Goal: Information Seeking & Learning: Learn about a topic

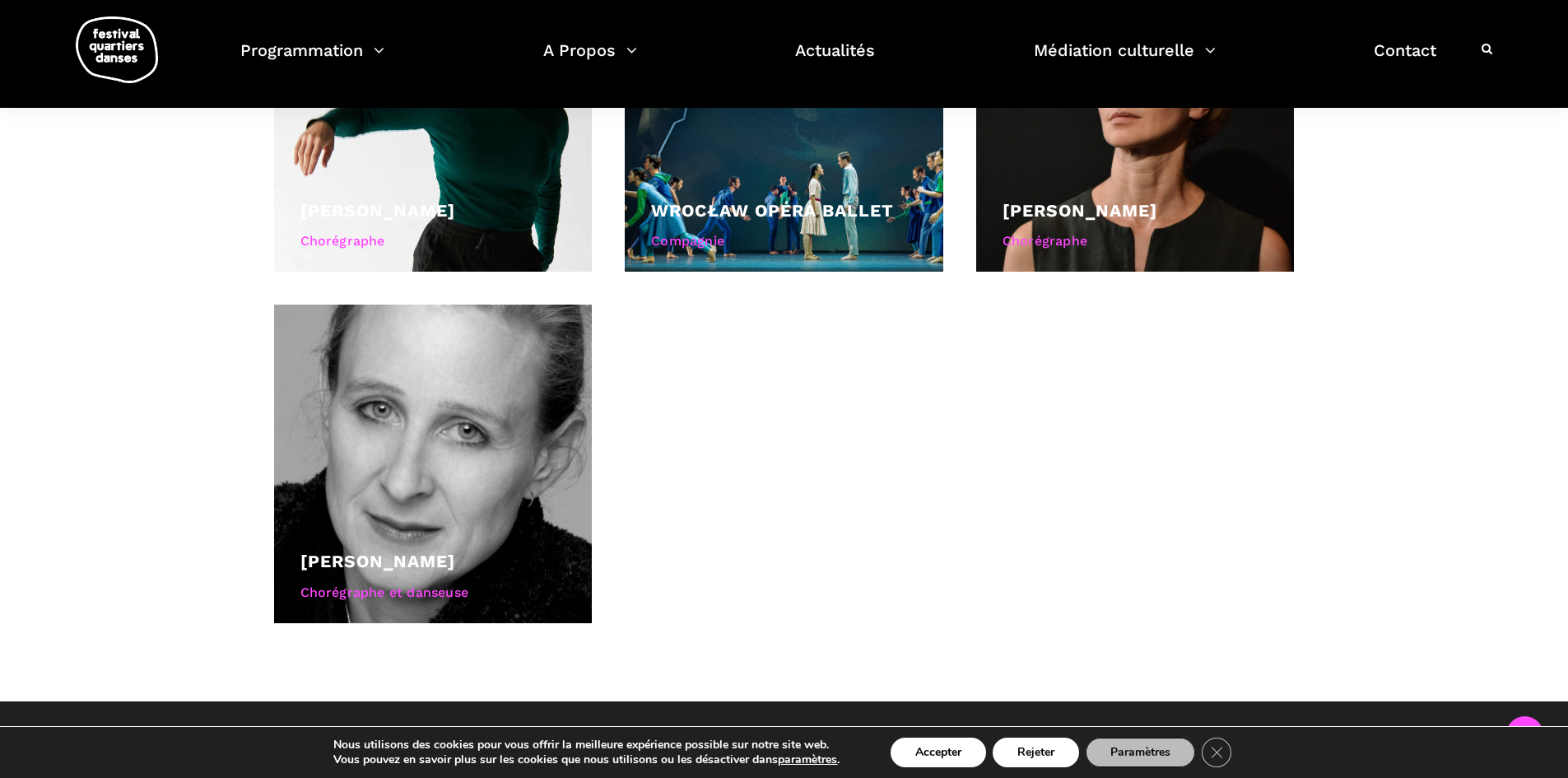
scroll to position [1400, 0]
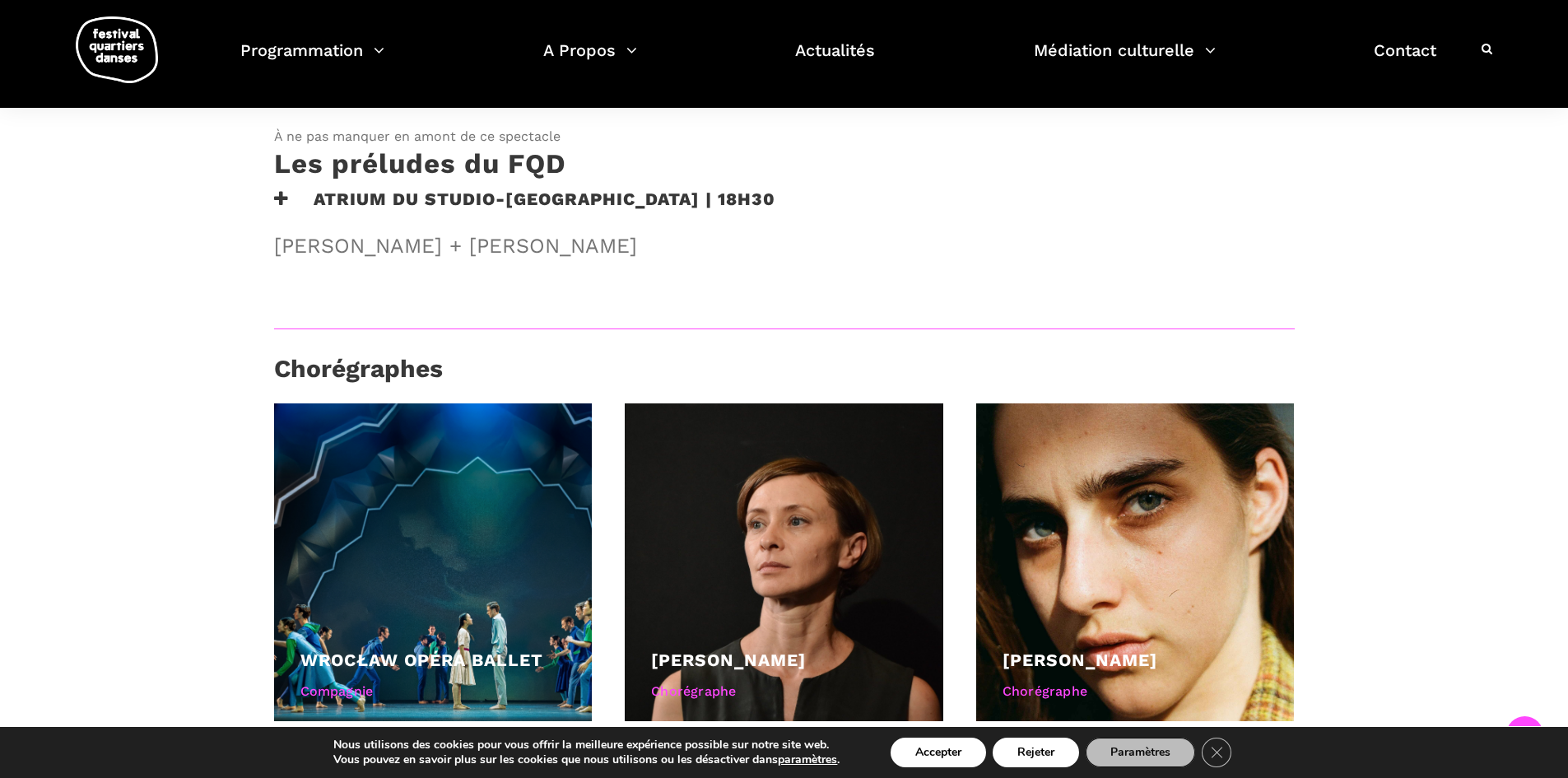
scroll to position [1317, 0]
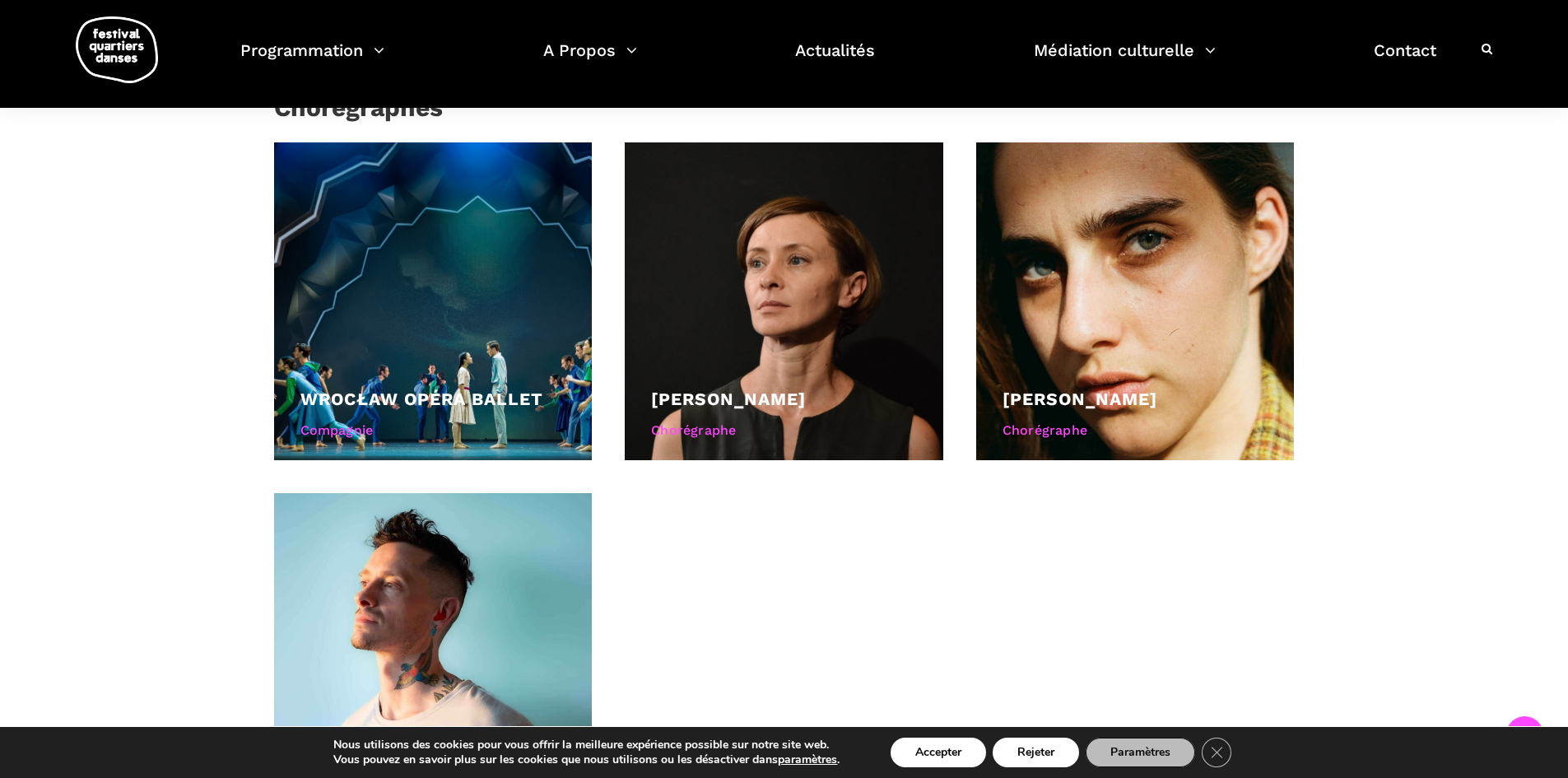
click at [172, 245] on div "Soirée internationale : Montréal rencontre la Pologne - Acte II Un deuxième act…" at bounding box center [784, 58] width 1568 height 1662
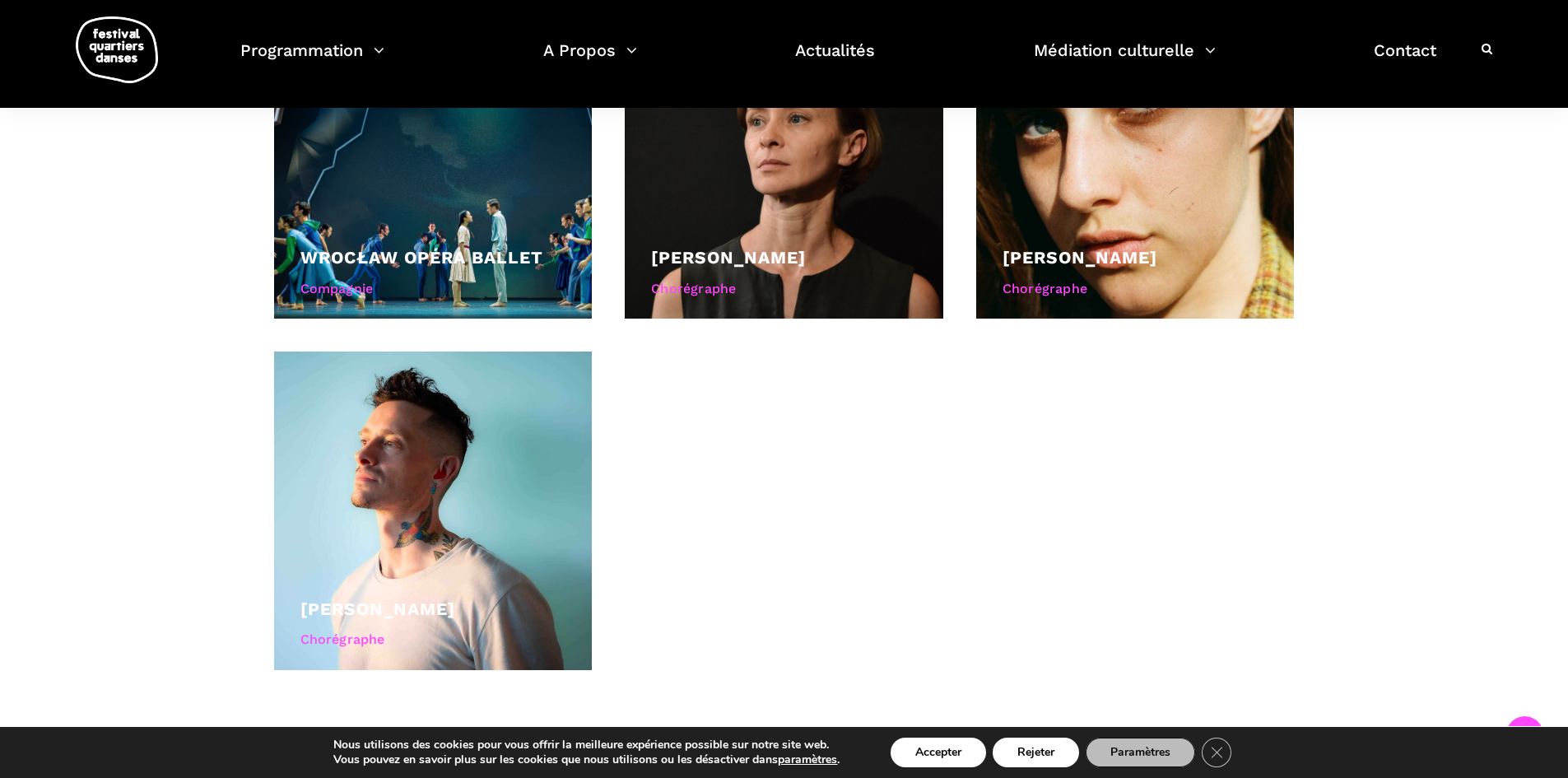
scroll to position [1482, 0]
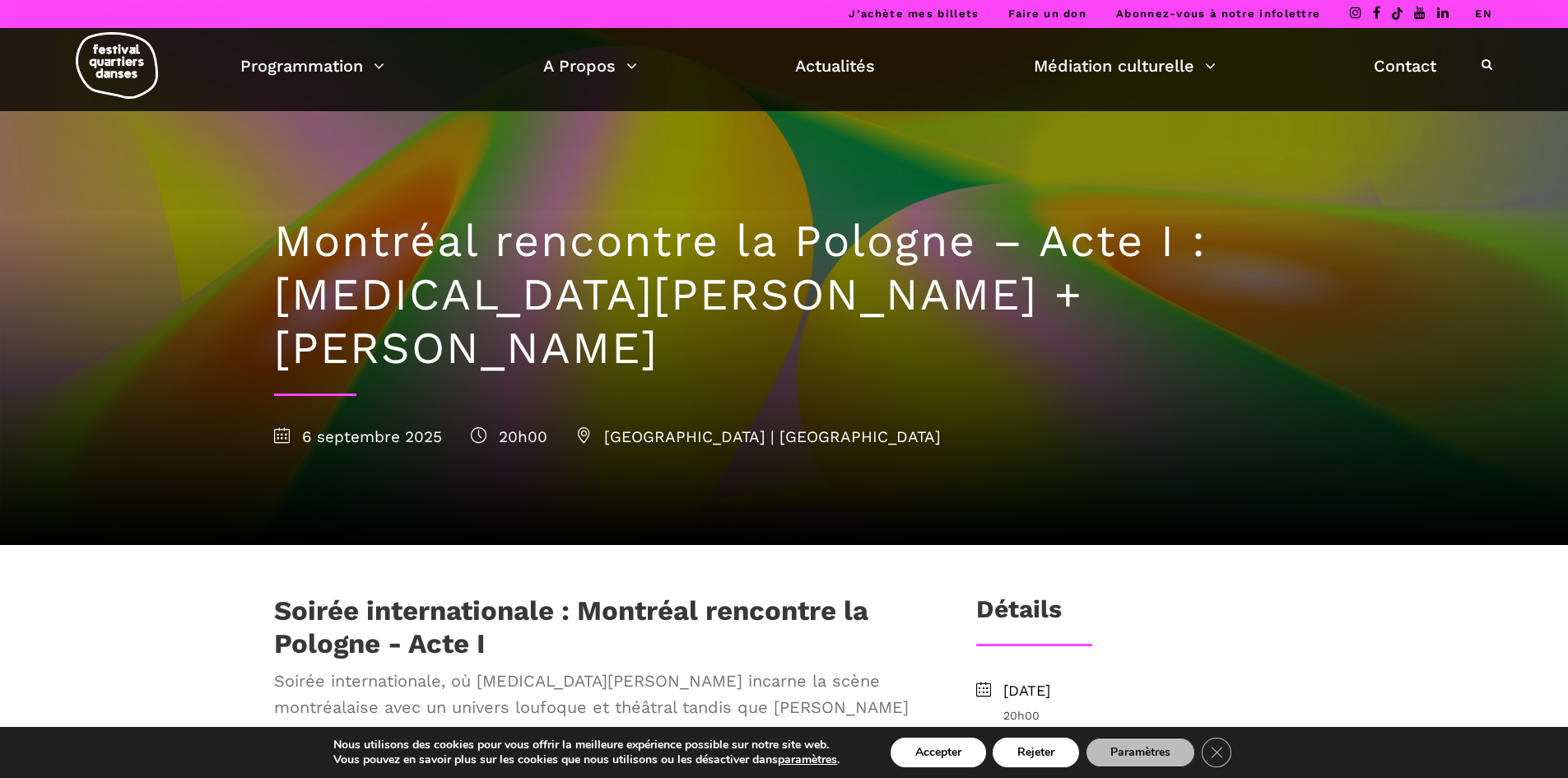
scroll to position [412, 0]
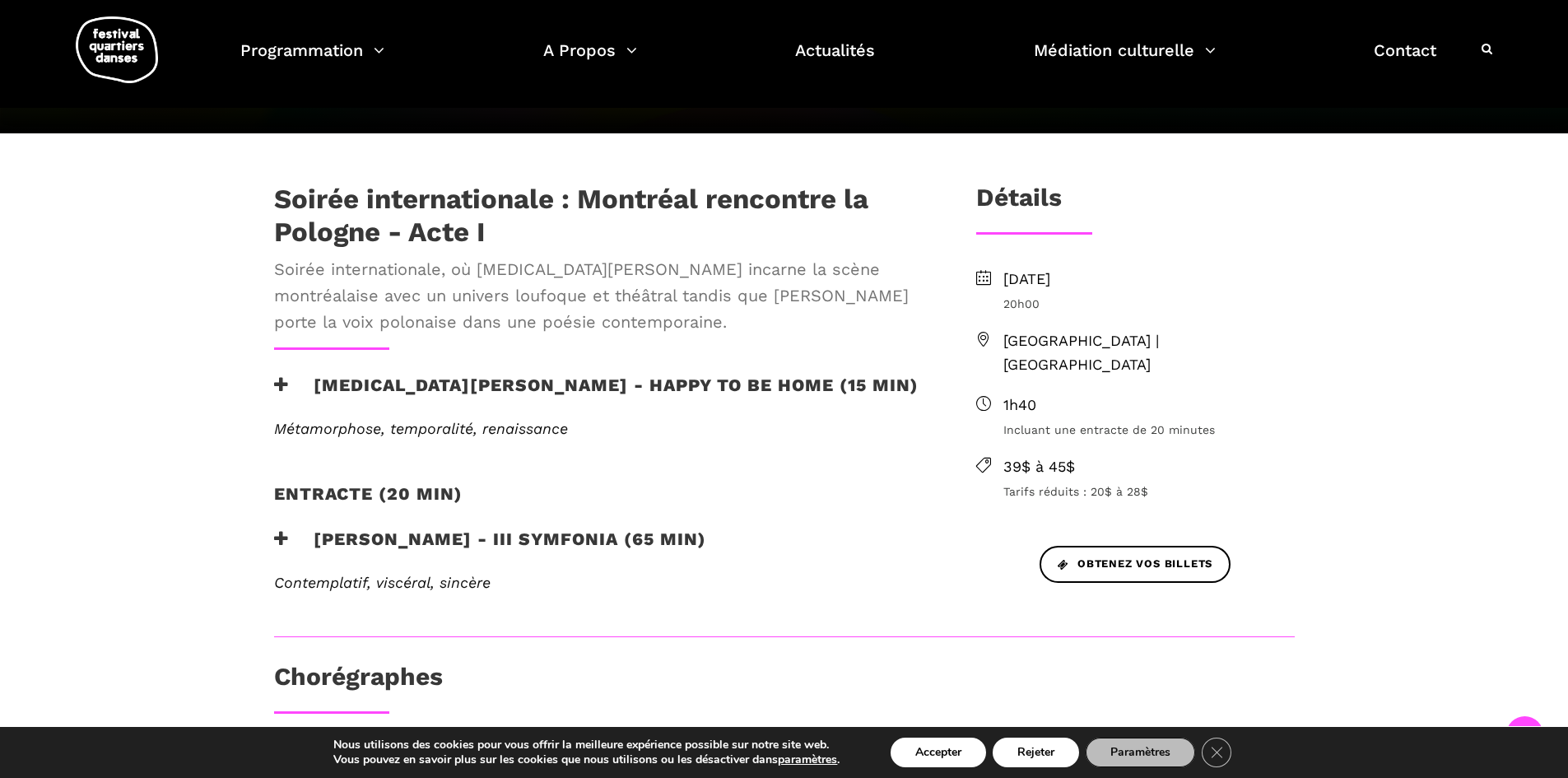
click at [206, 358] on div "Soirée internationale : Montréal rencontre la Pologne - Acte I Soirée internati…" at bounding box center [784, 634] width 1568 height 1002
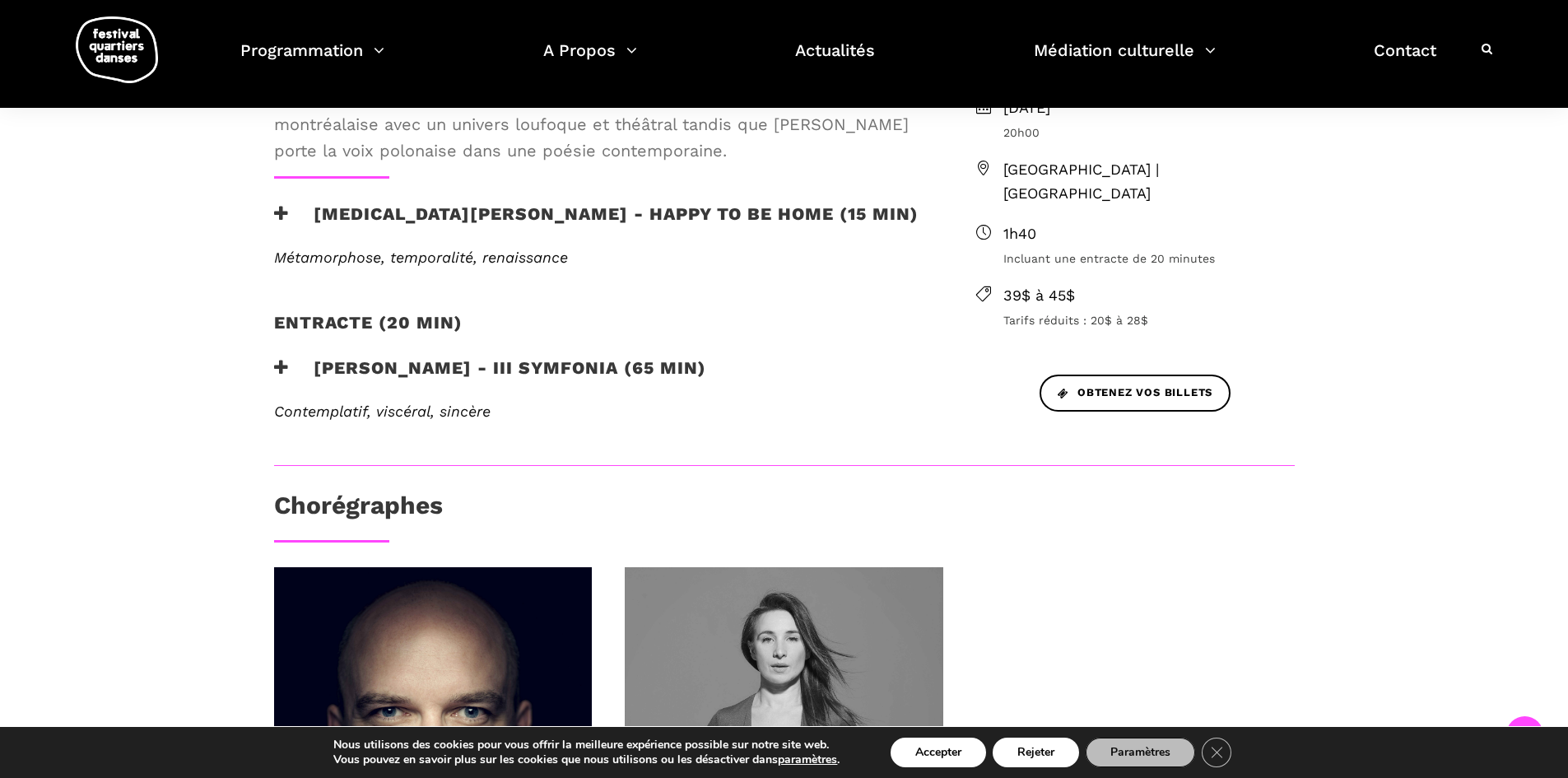
scroll to position [824, 0]
